Goal: Find specific page/section: Find specific page/section

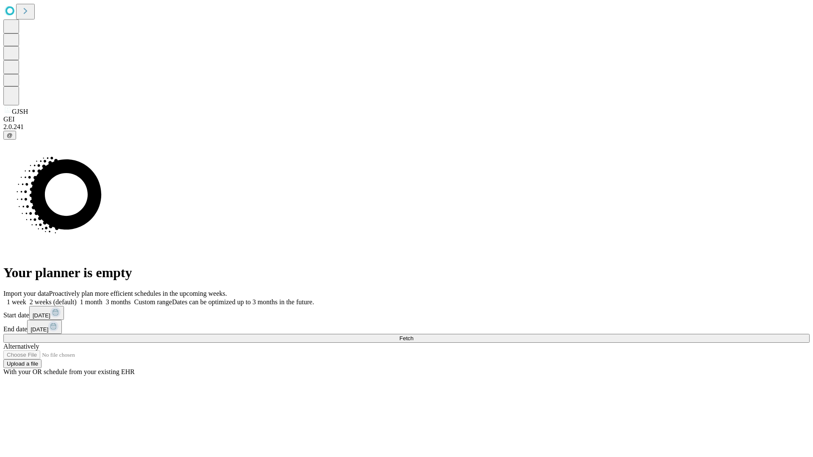
click at [413, 335] on span "Fetch" at bounding box center [406, 338] width 14 height 6
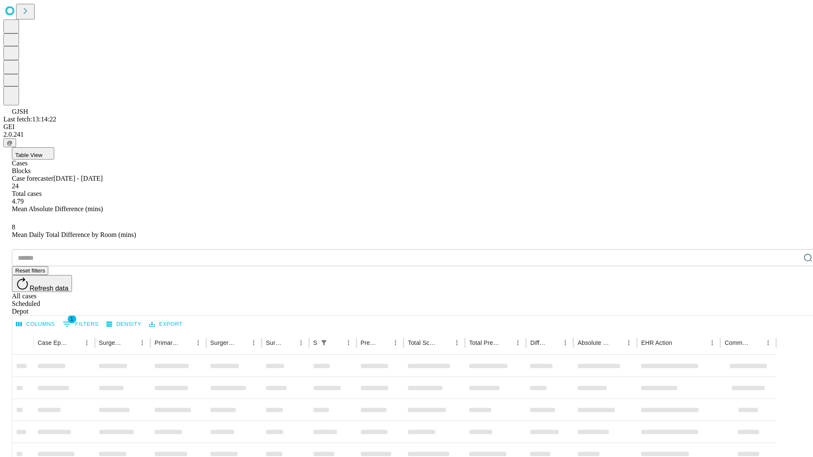
click at [791, 308] on div "Depot" at bounding box center [415, 312] width 806 height 8
